Goal: Task Accomplishment & Management: Complete application form

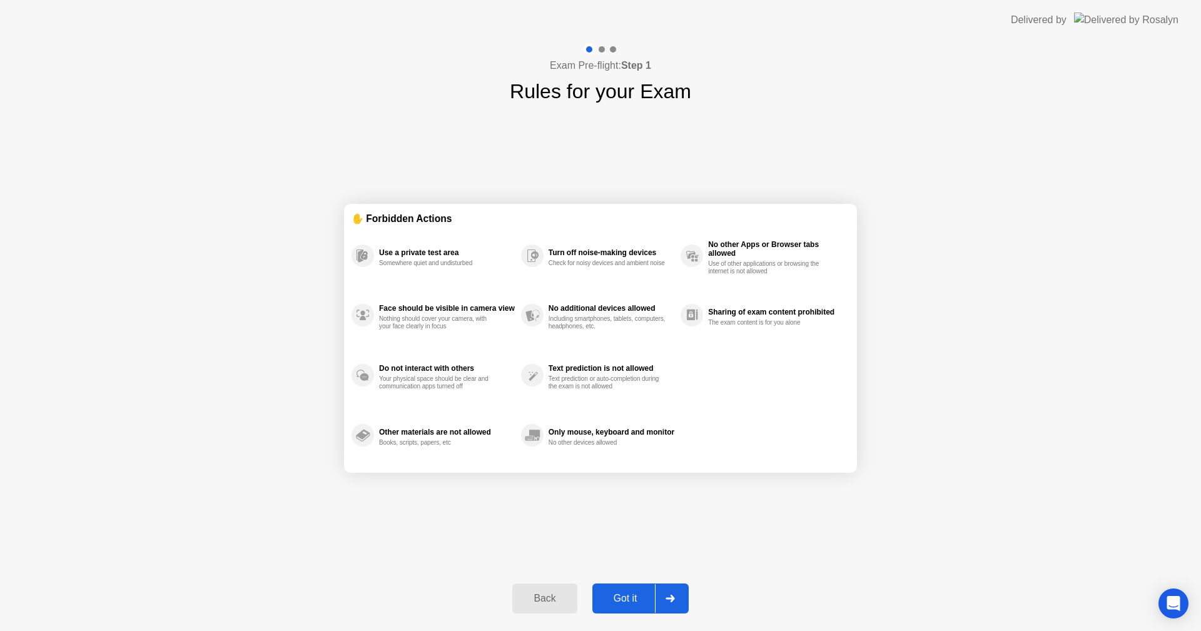
click at [632, 603] on div "Got it" at bounding box center [625, 598] width 59 height 11
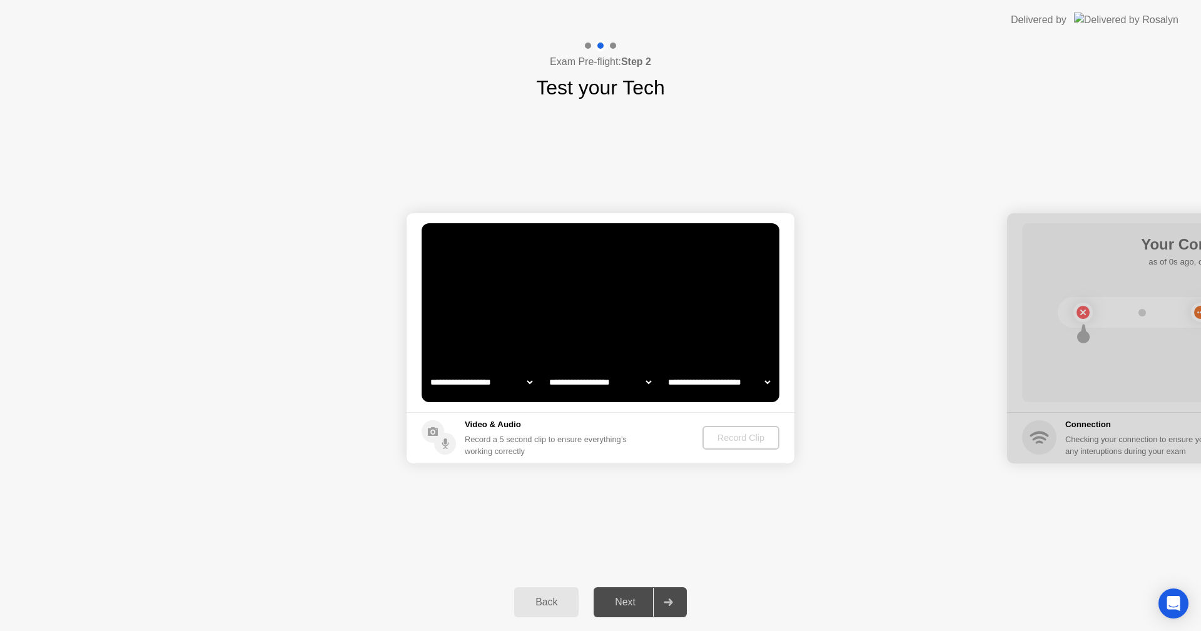
select select "**********"
select select "*******"
click at [547, 608] on div "Back" at bounding box center [546, 602] width 57 height 11
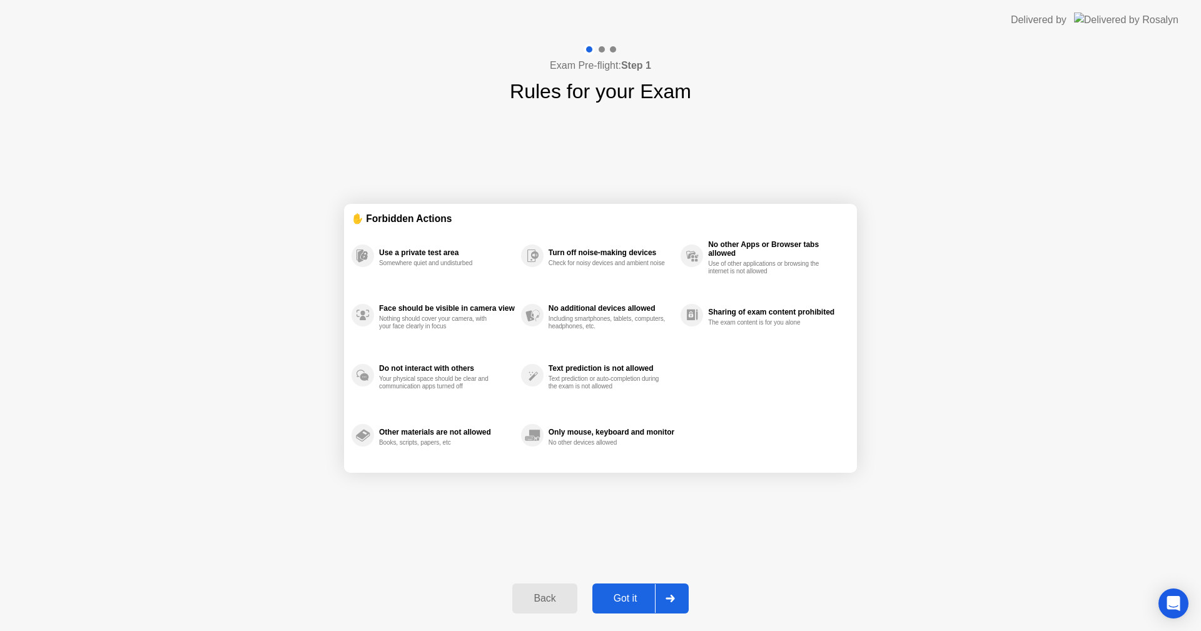
click at [633, 598] on div "Got it" at bounding box center [625, 598] width 59 height 11
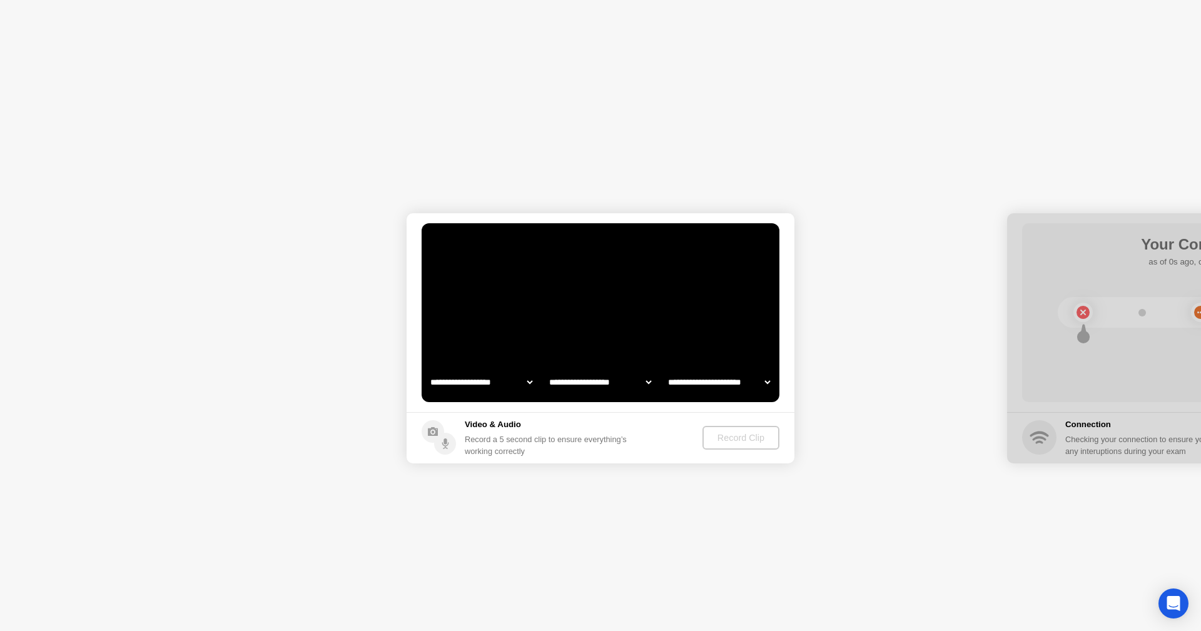
select select "**********"
select select "*******"
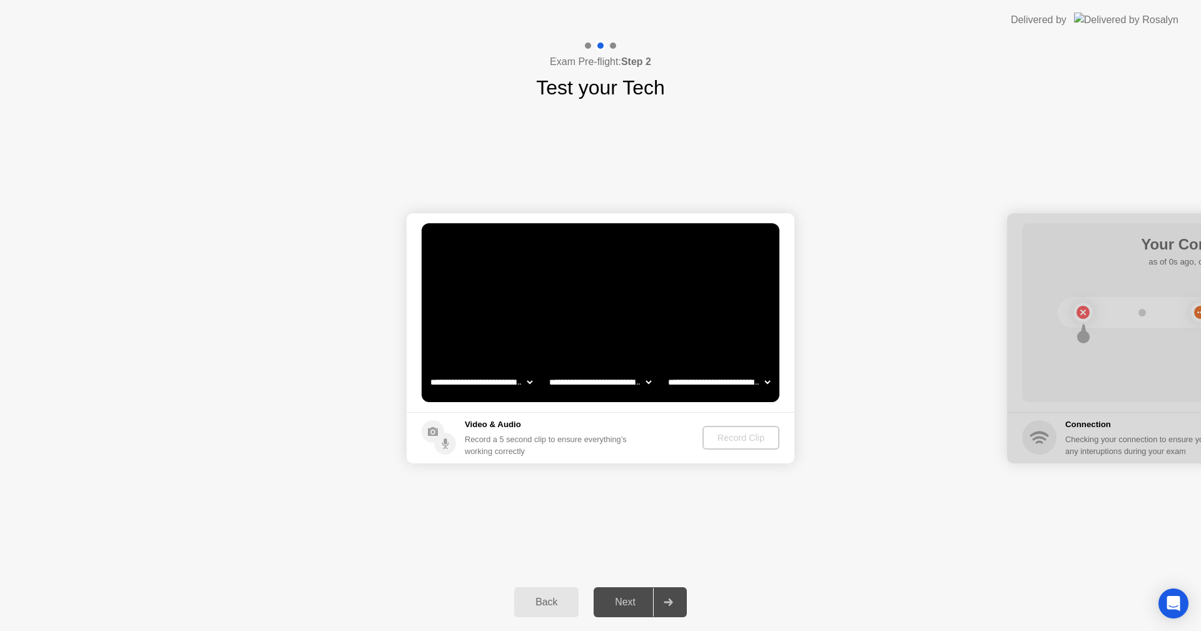
click at [780, 499] on div "**********" at bounding box center [600, 338] width 1201 height 471
click at [731, 446] on button "Record Clip" at bounding box center [742, 438] width 76 height 24
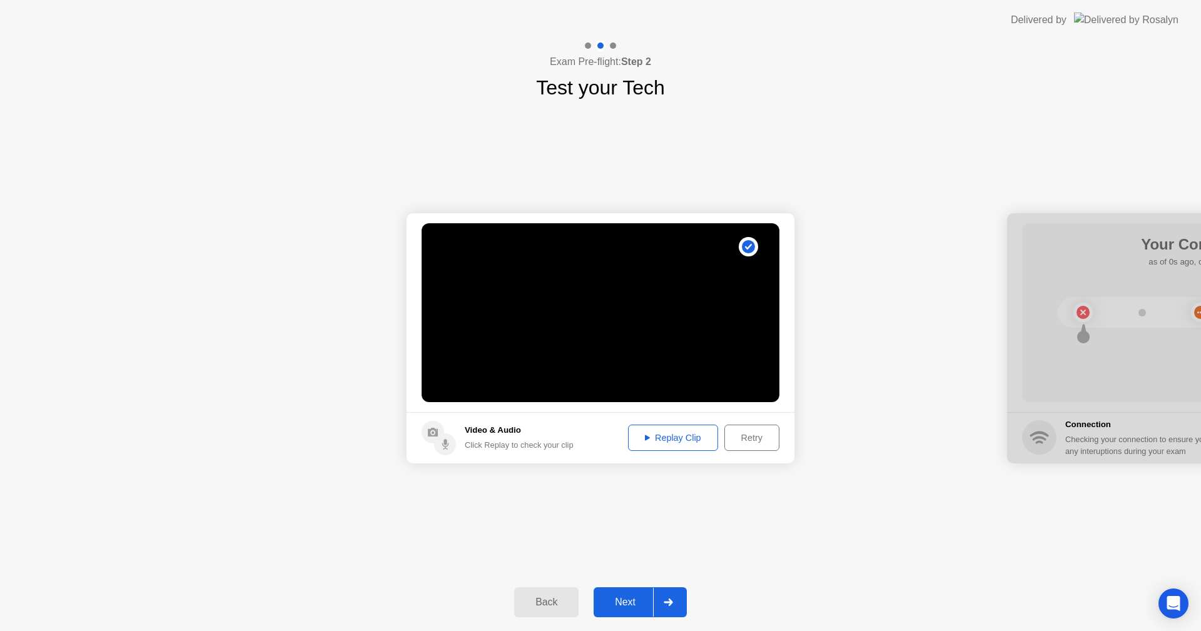
click at [620, 598] on div "Next" at bounding box center [626, 602] width 56 height 11
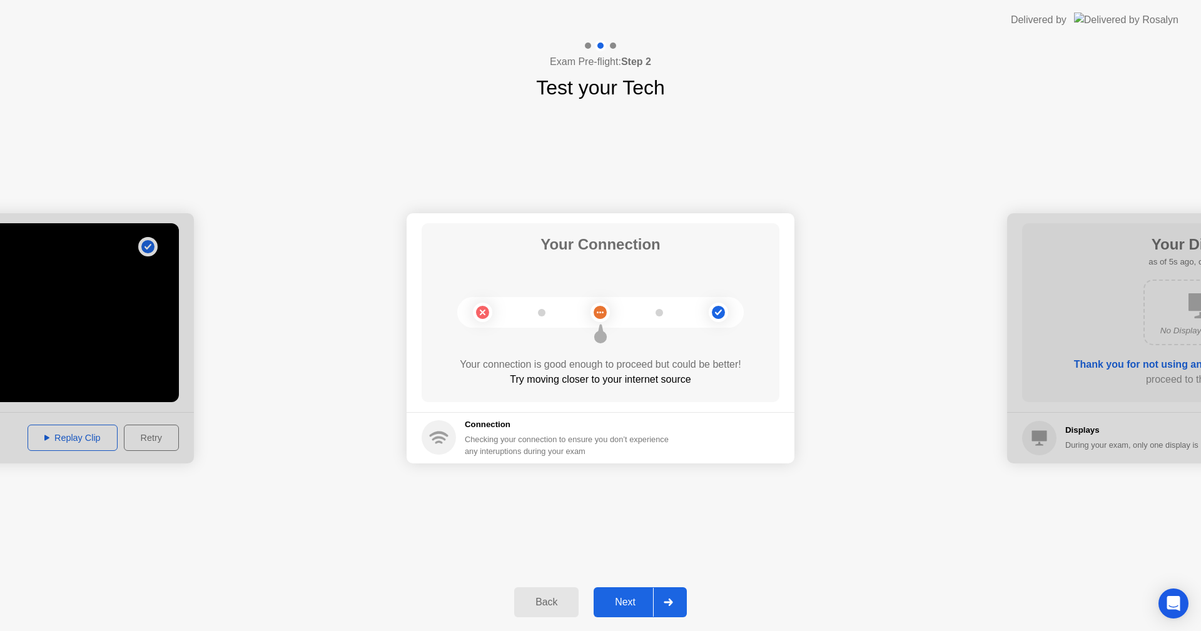
drag, startPoint x: 616, startPoint y: 605, endPoint x: 614, endPoint y: 598, distance: 7.3
click at [616, 604] on div "Next" at bounding box center [626, 602] width 56 height 11
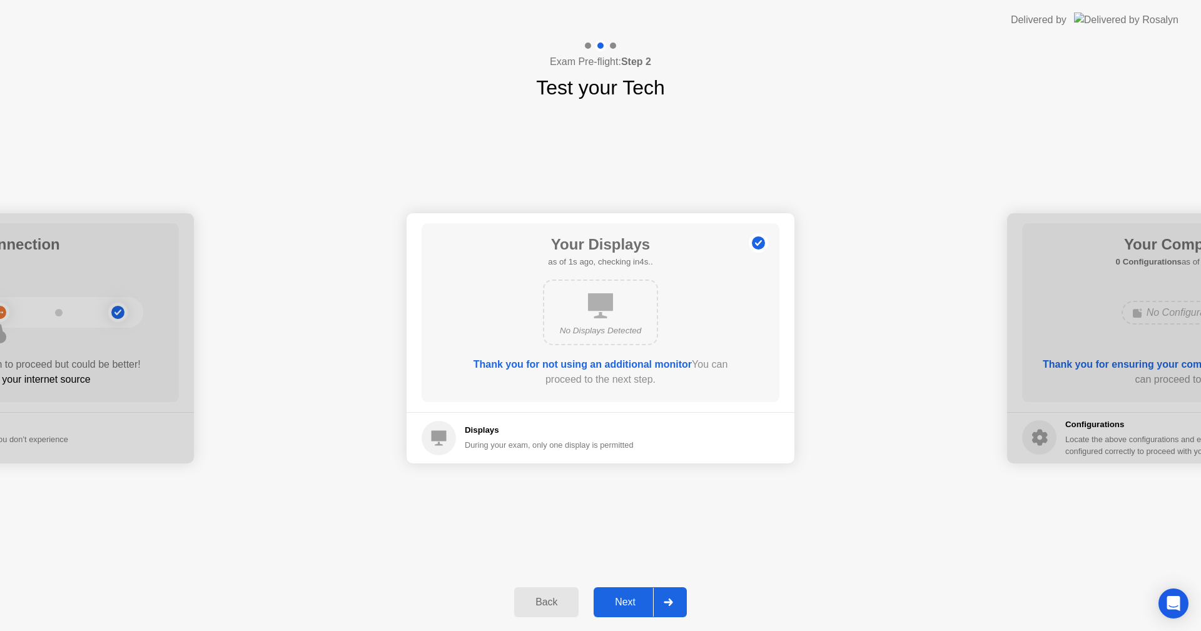
click at [626, 610] on button "Next" at bounding box center [640, 603] width 93 height 30
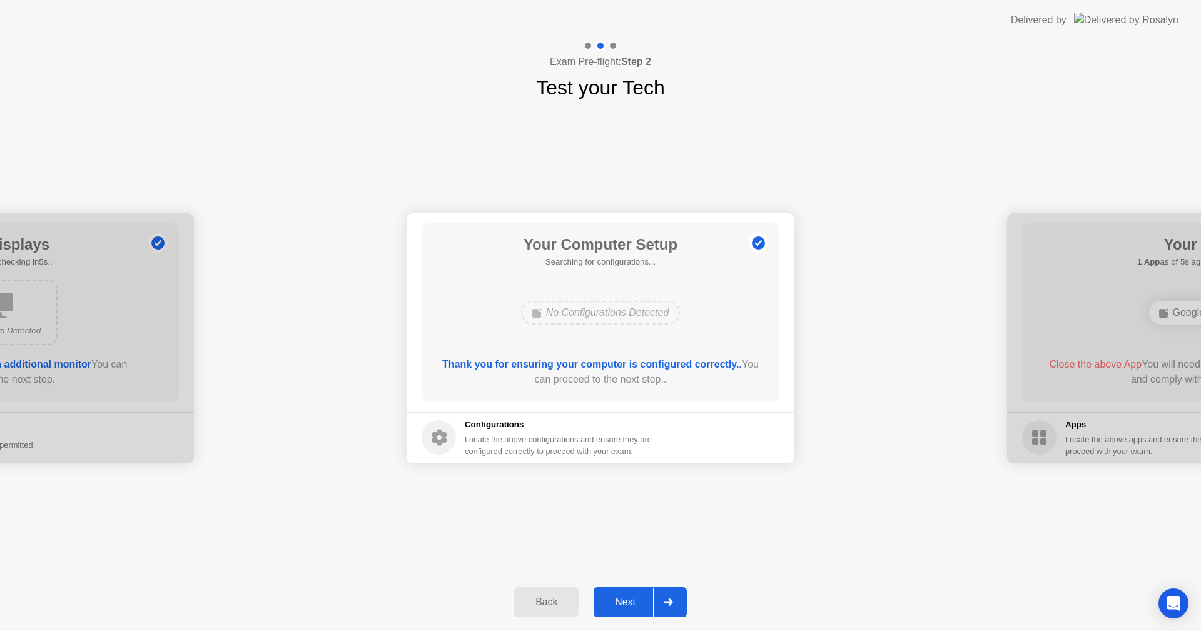
click at [626, 608] on div "Next" at bounding box center [626, 602] width 56 height 11
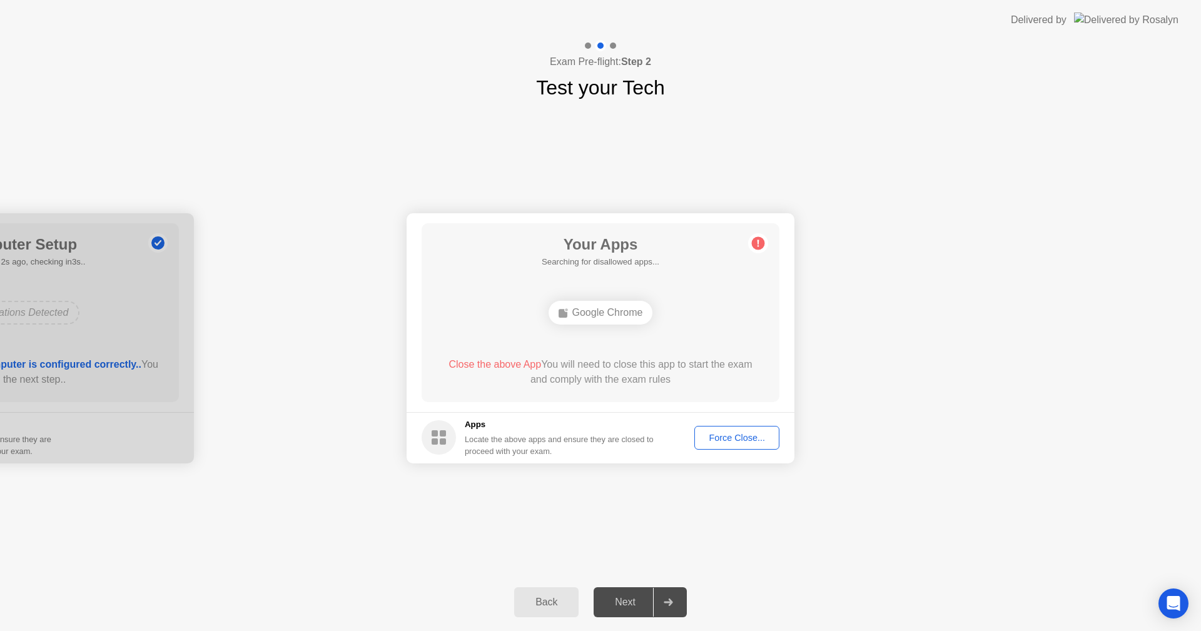
click at [718, 441] on div "Force Close..." at bounding box center [737, 438] width 76 height 10
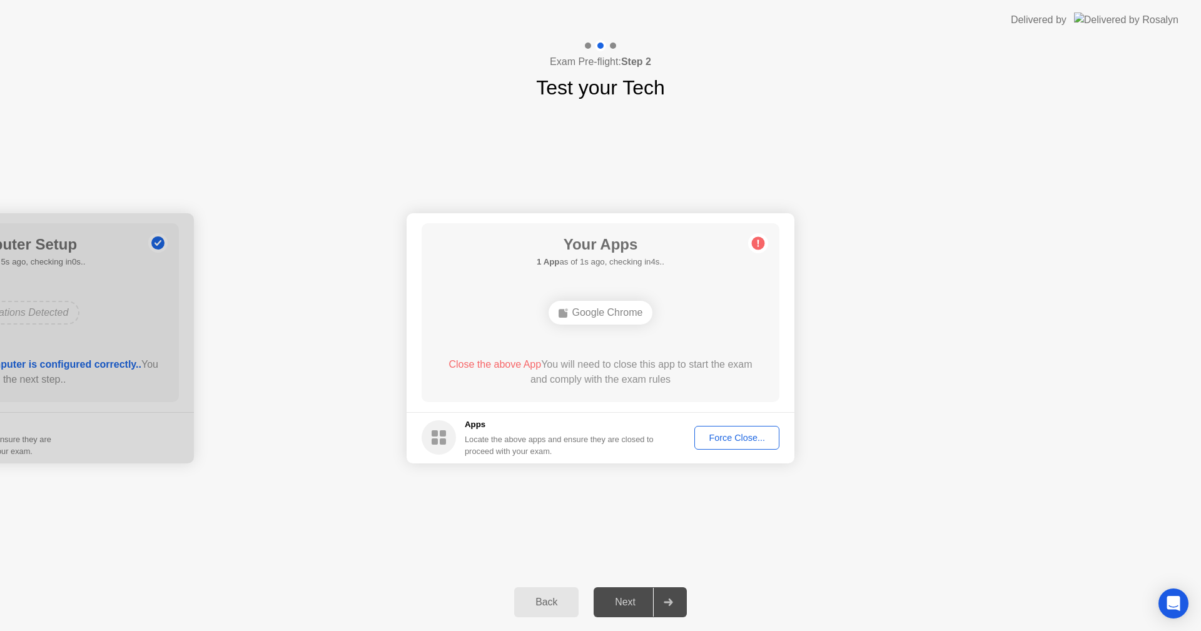
click at [737, 439] on div "Force Close..." at bounding box center [737, 438] width 76 height 10
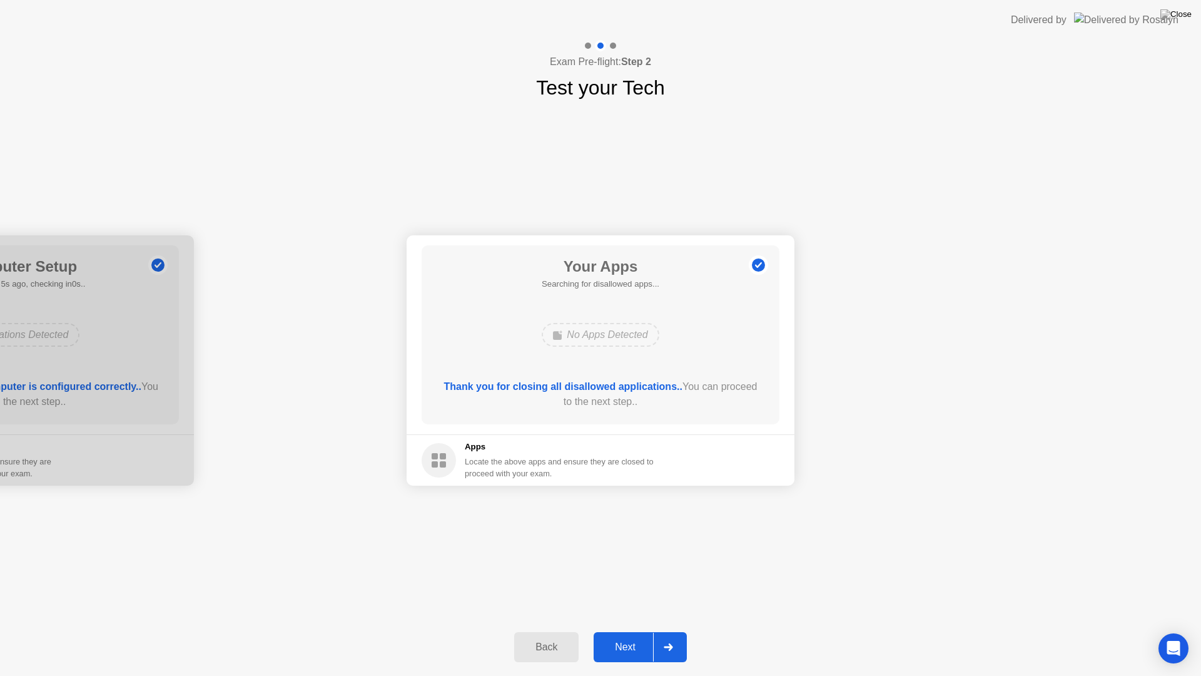
click at [631, 631] on div "Next" at bounding box center [626, 646] width 56 height 11
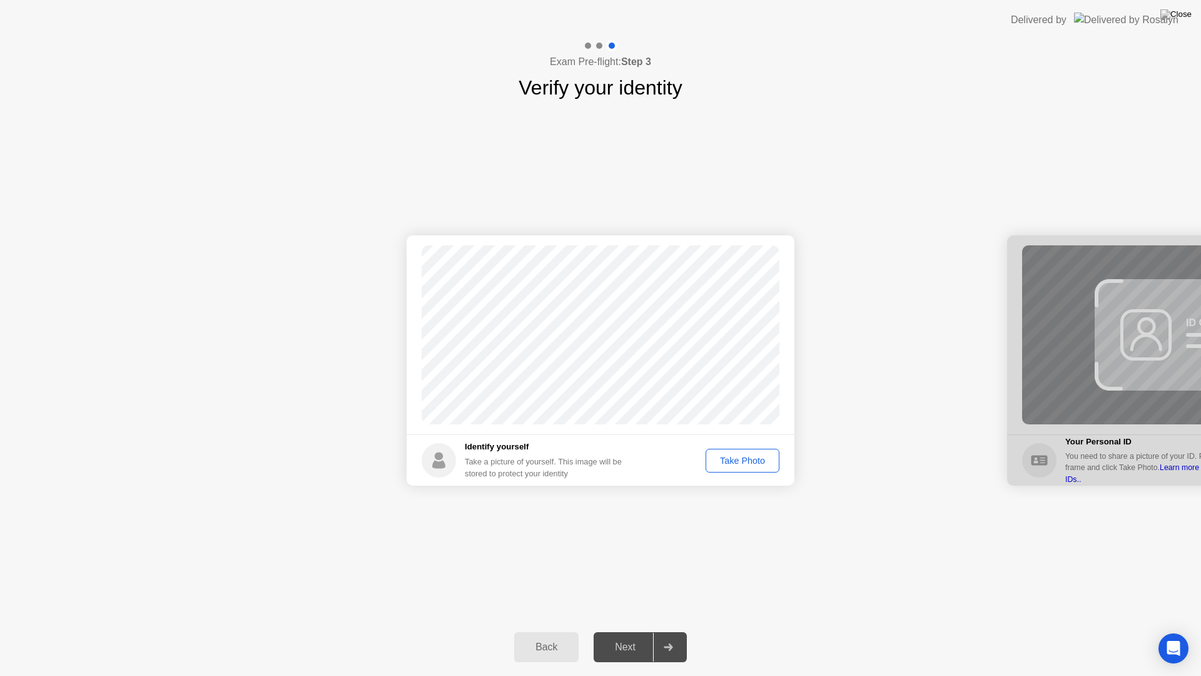
click at [748, 456] on div "Take Photo" at bounding box center [742, 461] width 65 height 10
click at [628, 631] on div "Next" at bounding box center [626, 646] width 56 height 11
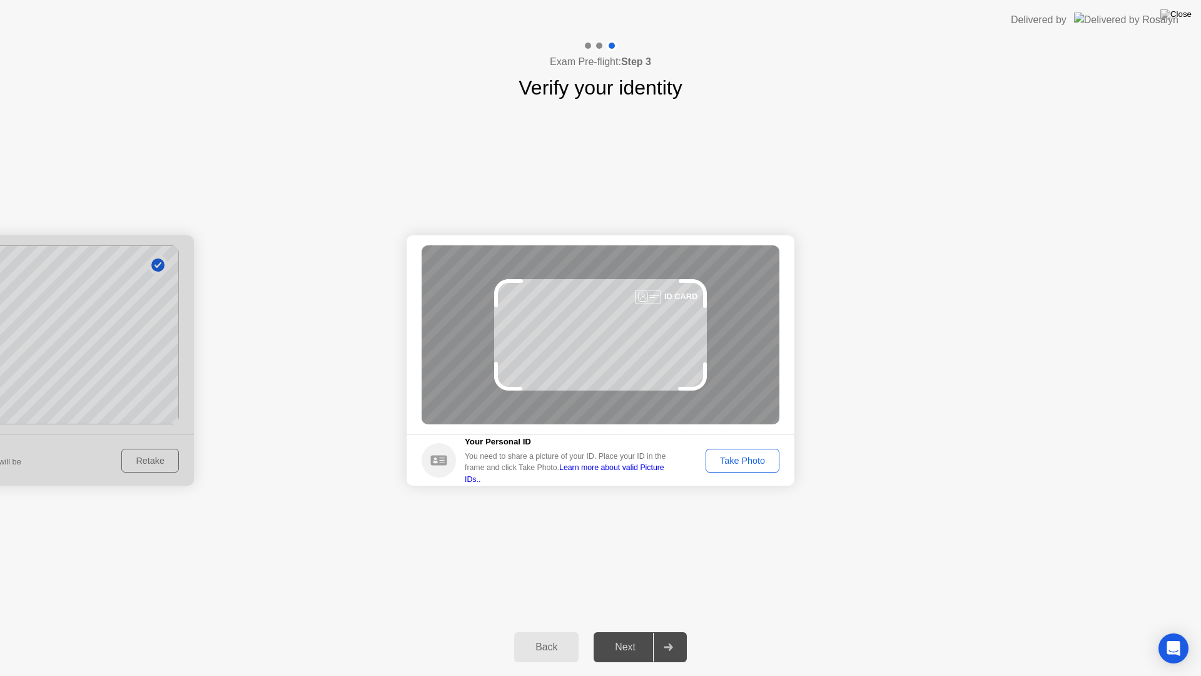
click at [742, 461] on div "Take Photo" at bounding box center [742, 461] width 65 height 10
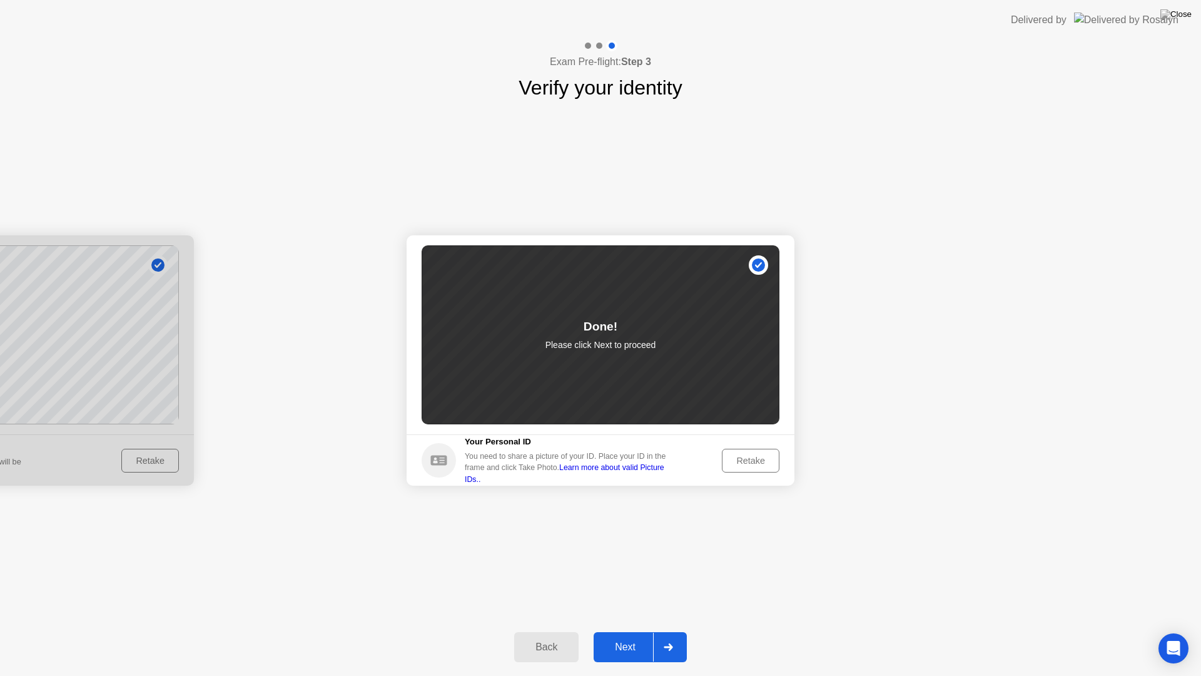
click at [625, 631] on div "Next" at bounding box center [626, 646] width 56 height 11
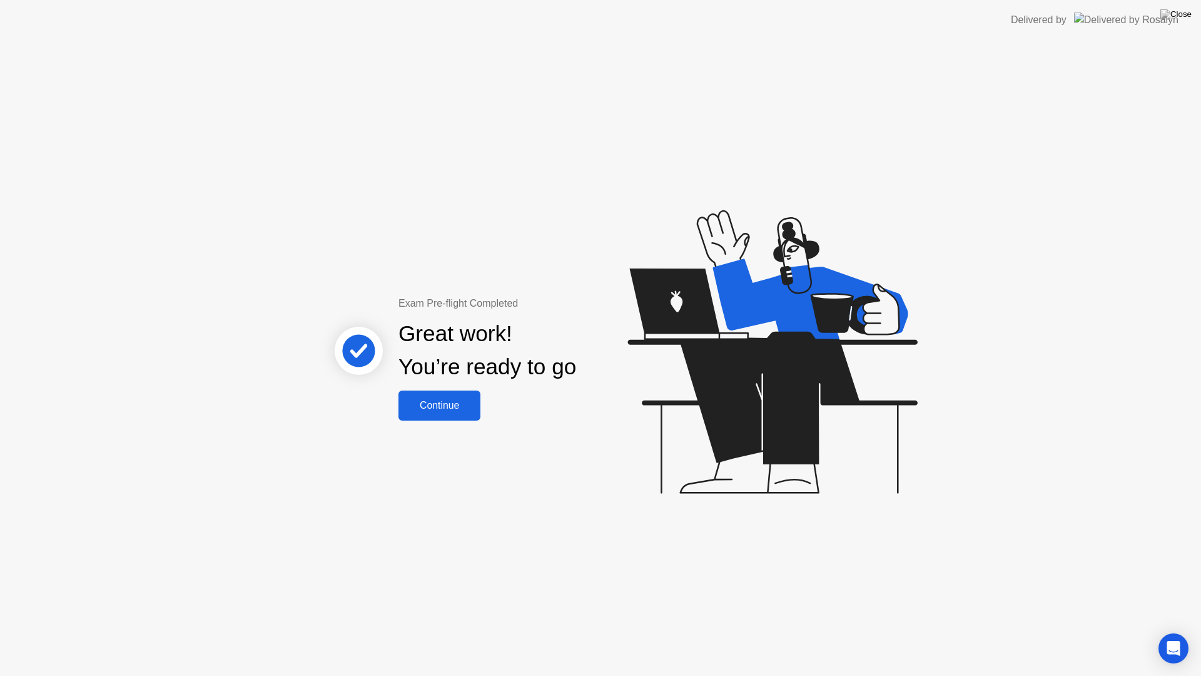
click at [454, 400] on div "Continue" at bounding box center [439, 405] width 74 height 11
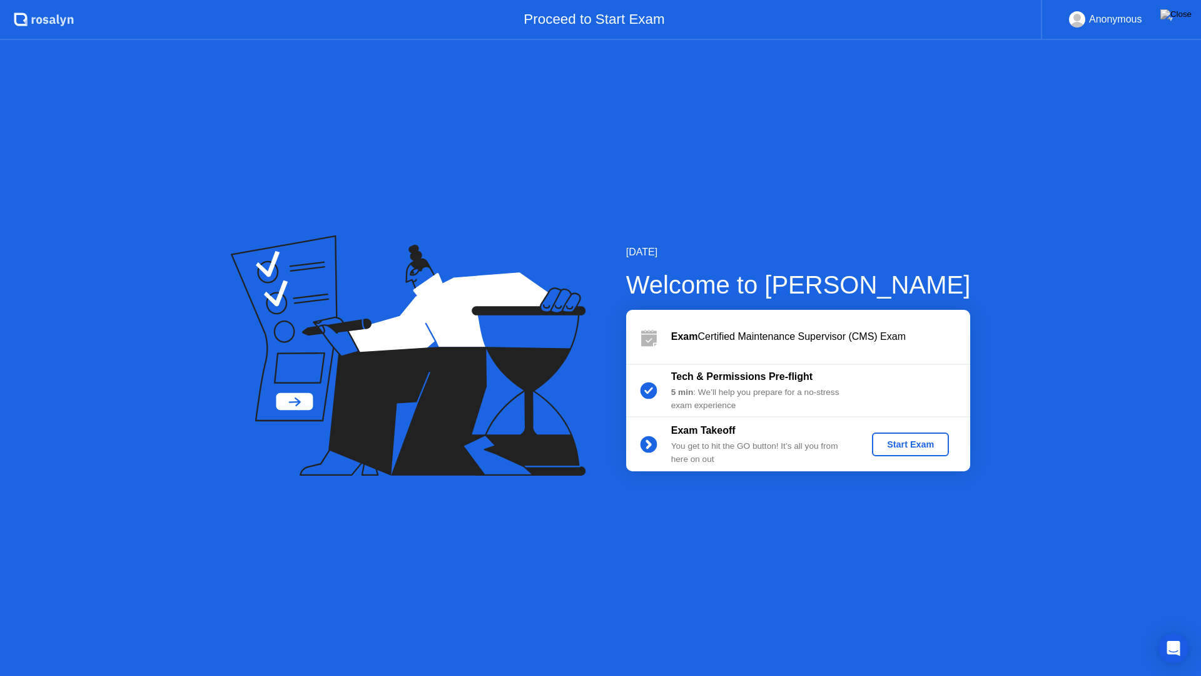
click at [907, 449] on div "Start Exam" at bounding box center [910, 444] width 67 height 10
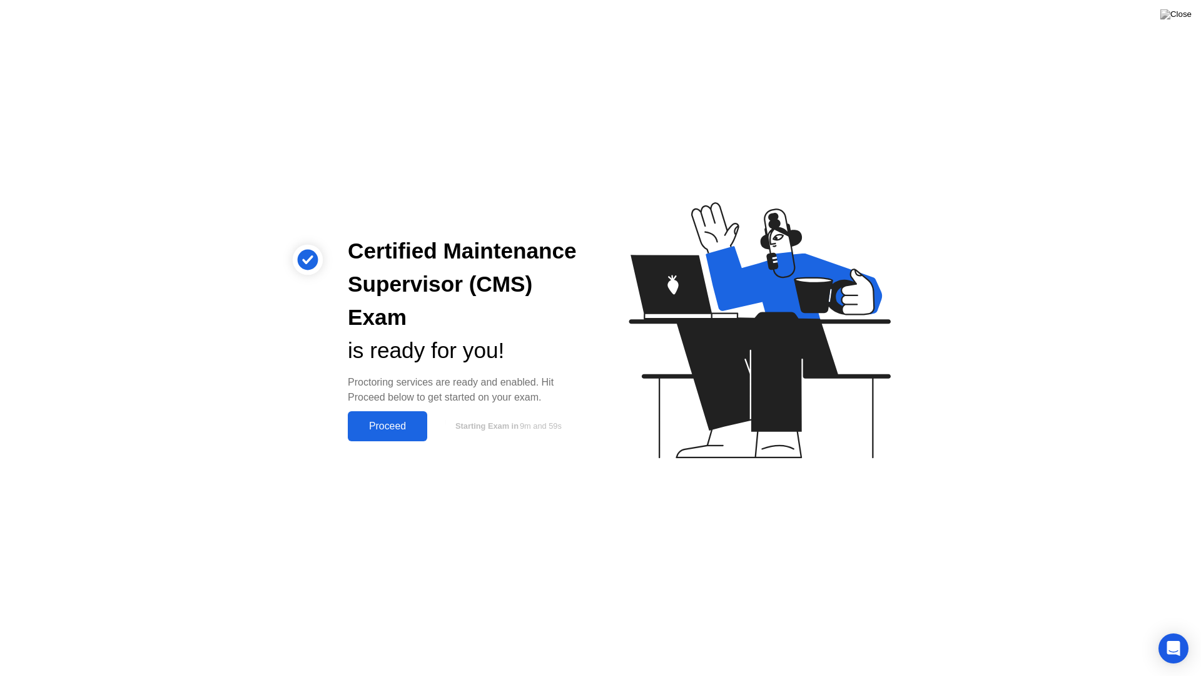
click at [392, 429] on div "Proceed" at bounding box center [388, 426] width 72 height 11
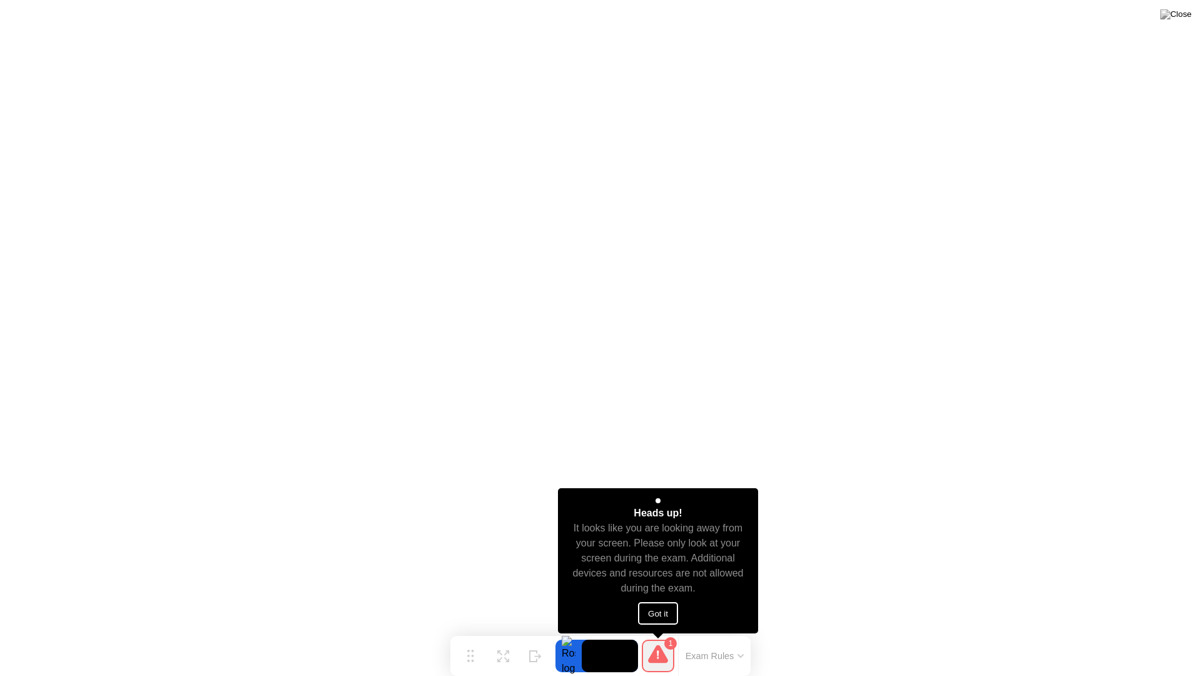
click at [660, 607] on button "Got it" at bounding box center [658, 613] width 40 height 23
click at [661, 612] on button "Got it" at bounding box center [658, 613] width 40 height 23
click at [660, 615] on button "Got it" at bounding box center [658, 613] width 40 height 23
